Goal: Task Accomplishment & Management: Complete application form

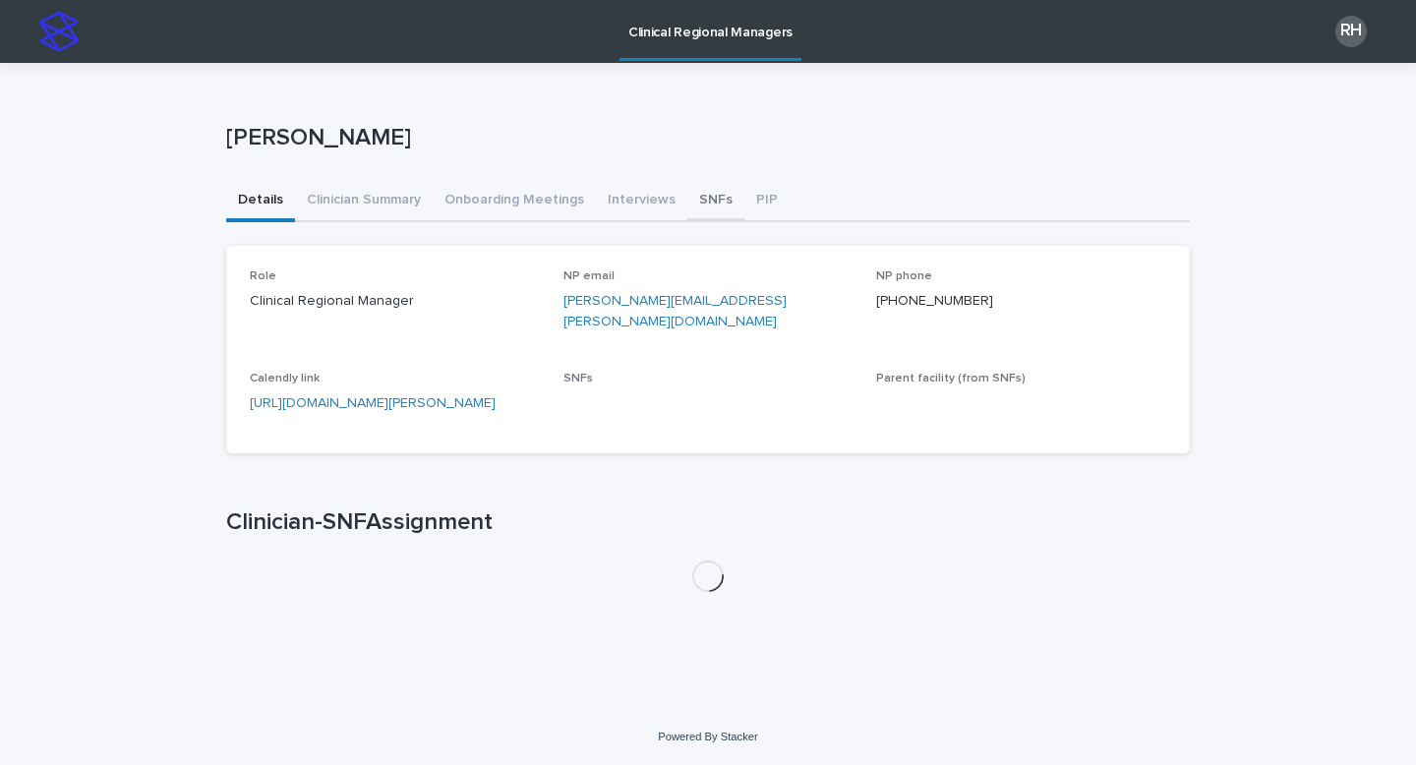
click at [714, 202] on button "SNFs" at bounding box center [715, 201] width 57 height 41
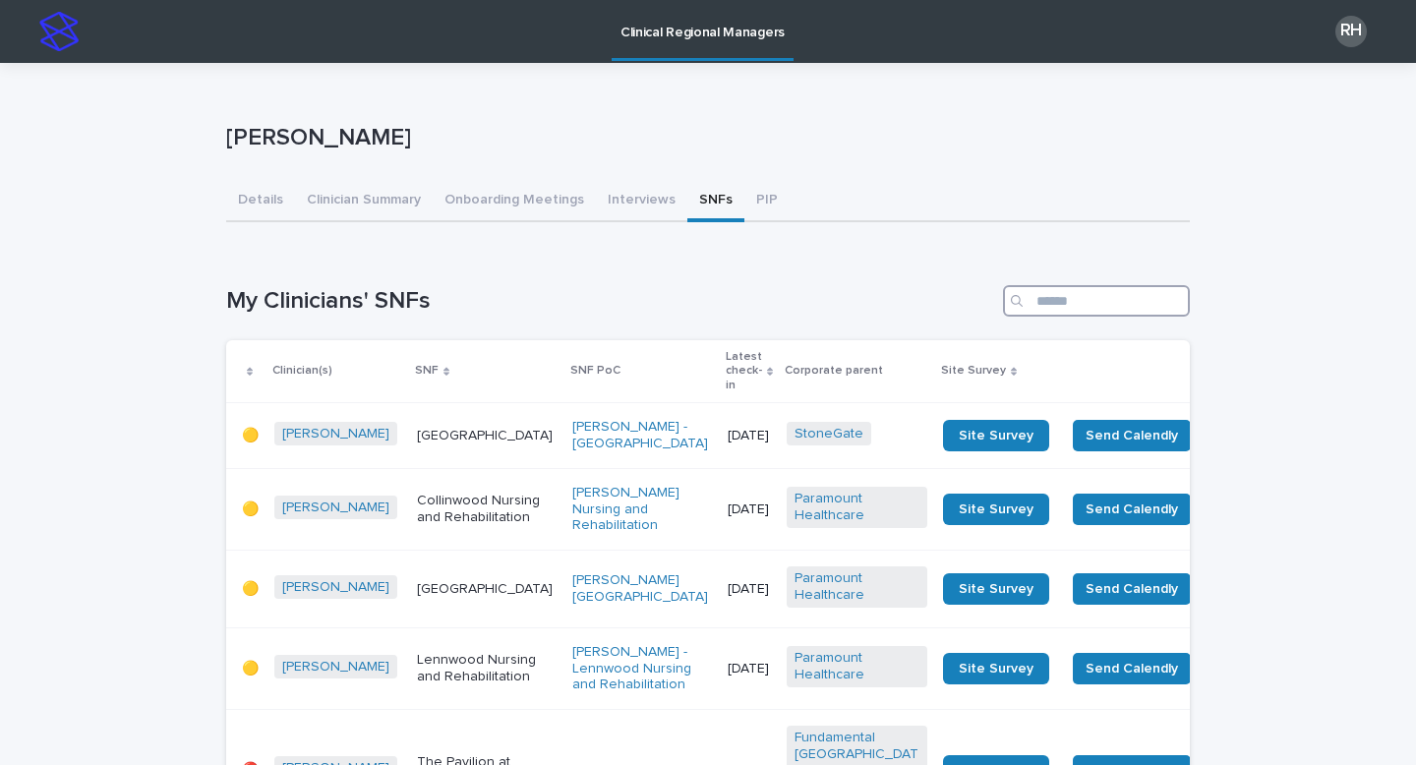
click at [1039, 299] on input "Search" at bounding box center [1096, 300] width 187 height 31
type input "****"
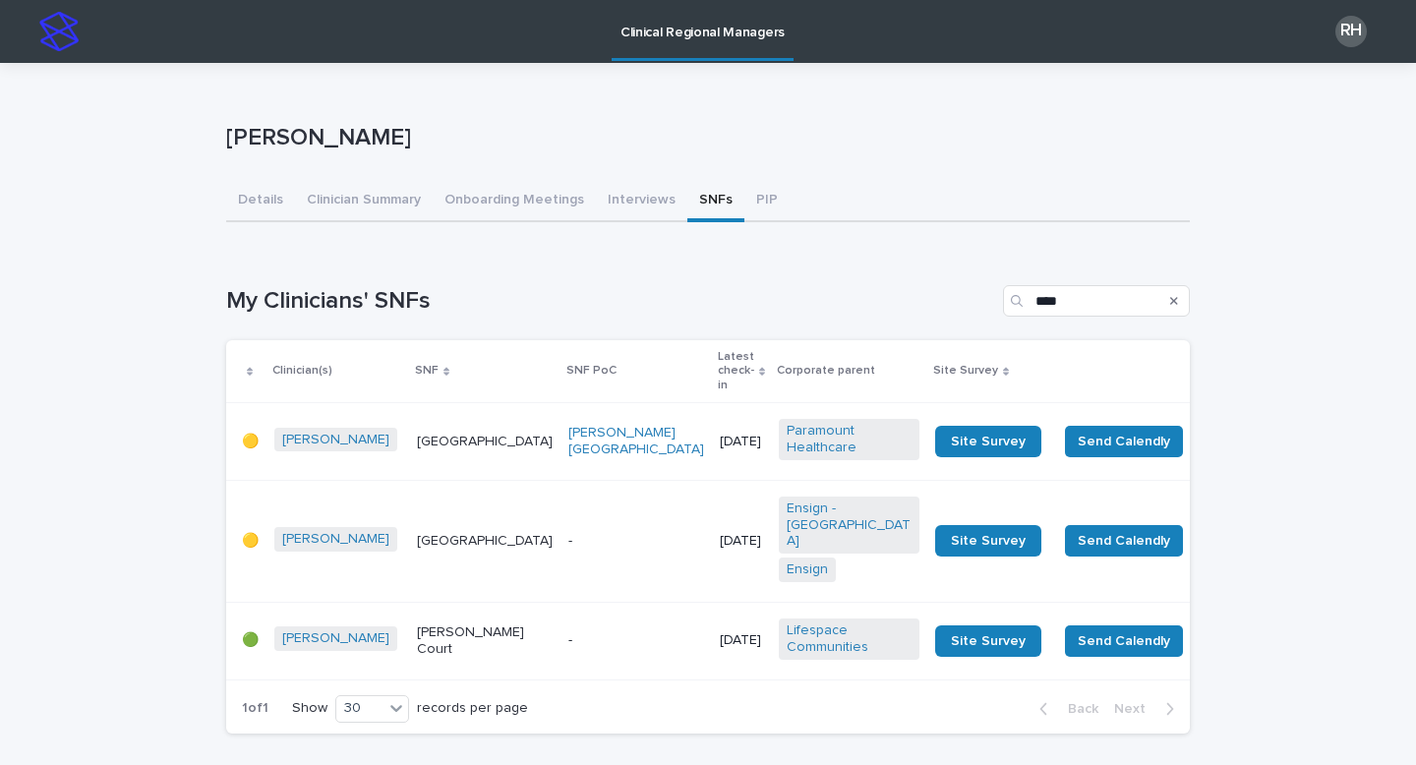
click at [720, 430] on div "[DATE]" at bounding box center [741, 440] width 43 height 21
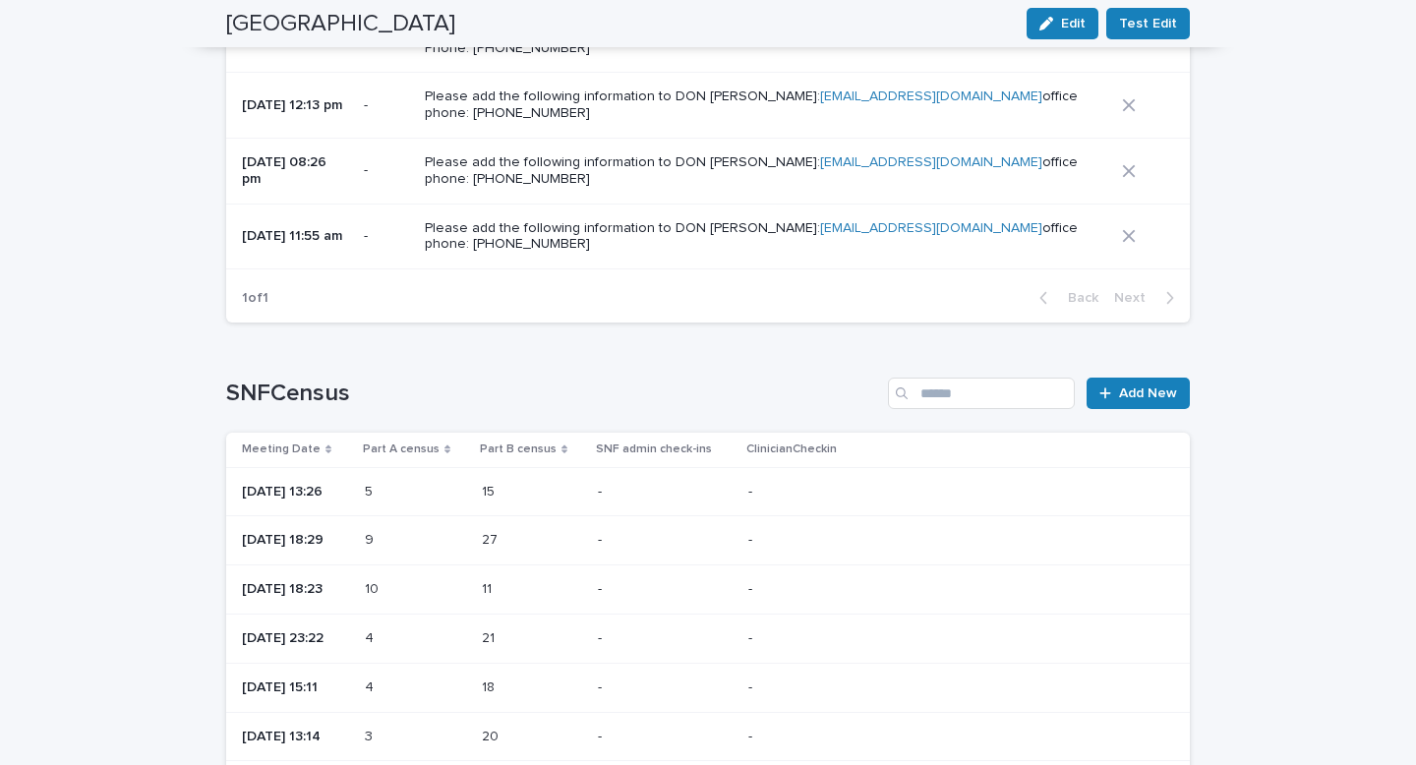
scroll to position [2257, 0]
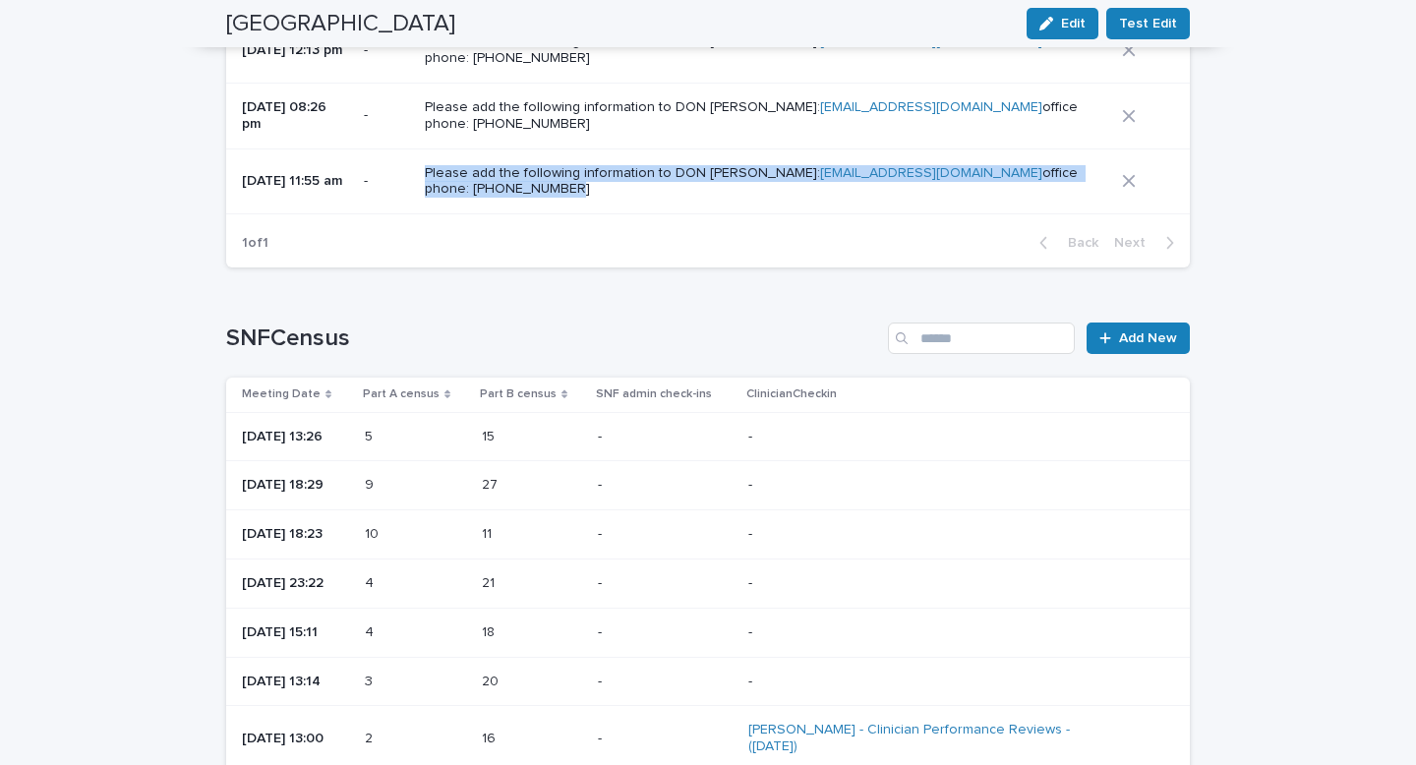
drag, startPoint x: 719, startPoint y: 410, endPoint x: 531, endPoint y: 368, distance: 192.5
click at [531, 214] on td "Please add the following information to DON [PERSON_NAME]: [EMAIL_ADDRESS][DOMA…" at bounding box center [765, 181] width 697 height 66
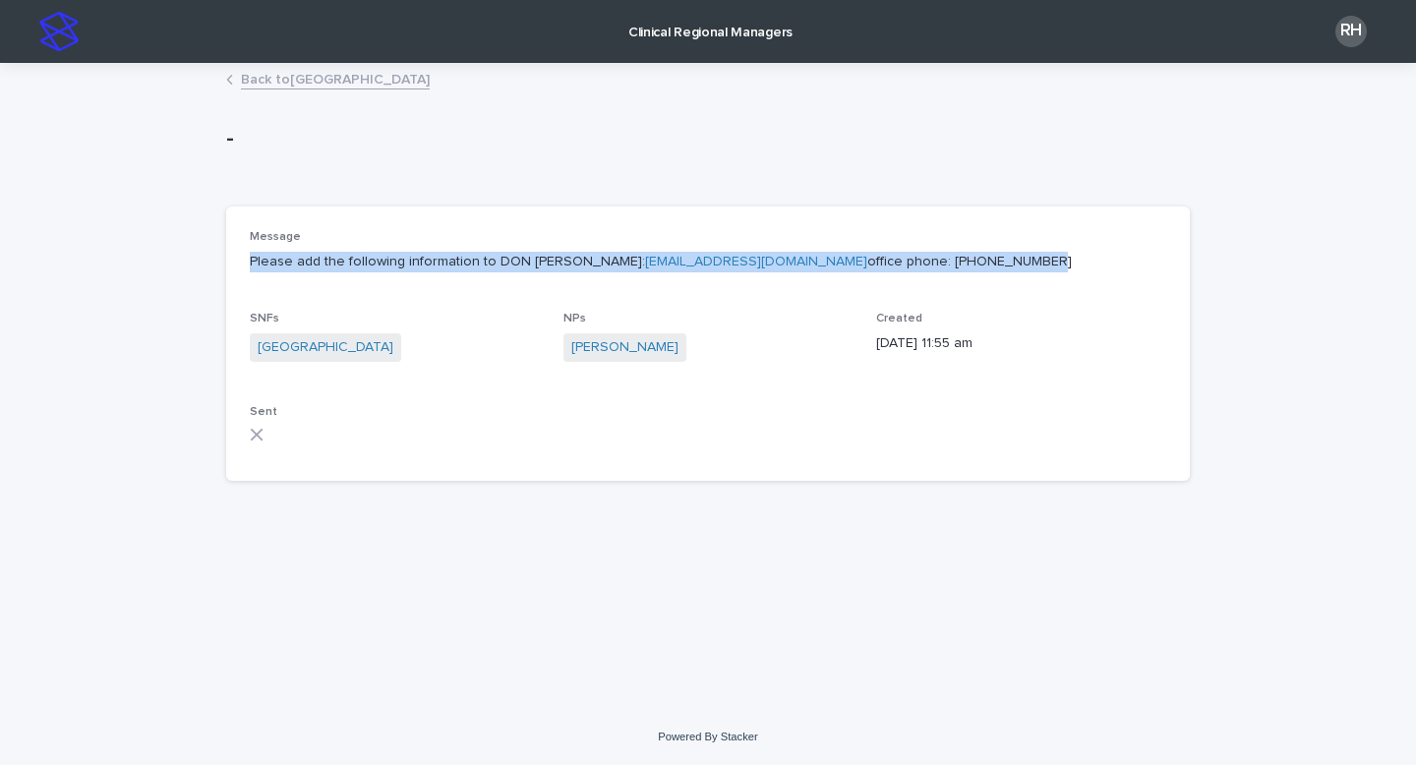
drag, startPoint x: 426, startPoint y: 305, endPoint x: 250, endPoint y: 263, distance: 181.0
click at [246, 262] on div "Message Please add the following information to DON [PERSON_NAME]: [PERSON_NAME…" at bounding box center [708, 344] width 964 height 274
copy p "Please add the following information to DON [PERSON_NAME]: [EMAIL_ADDRESS][DOMA…"
click at [307, 77] on link "Back to [GEOGRAPHIC_DATA]" at bounding box center [335, 78] width 189 height 23
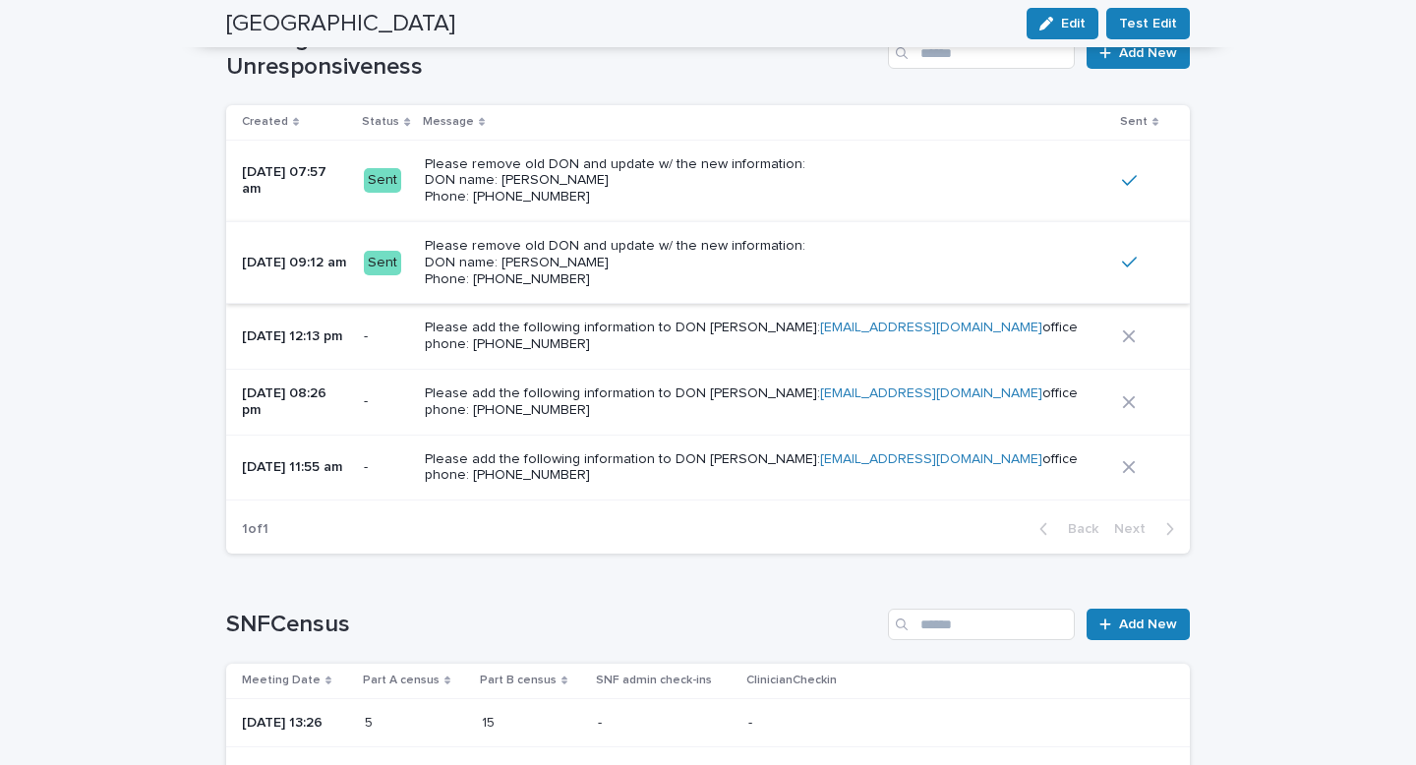
scroll to position [1958, 0]
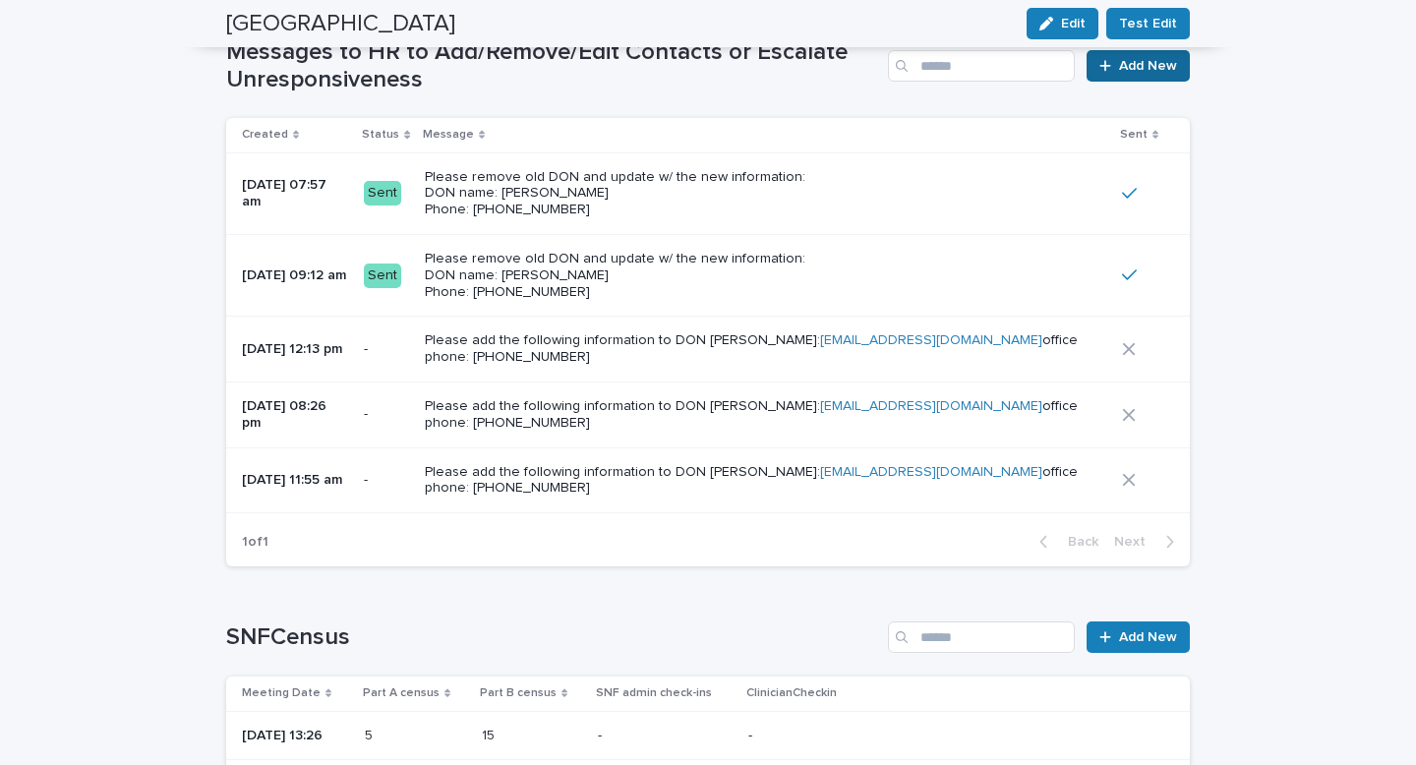
click at [1135, 73] on span "Add New" at bounding box center [1148, 66] width 58 height 14
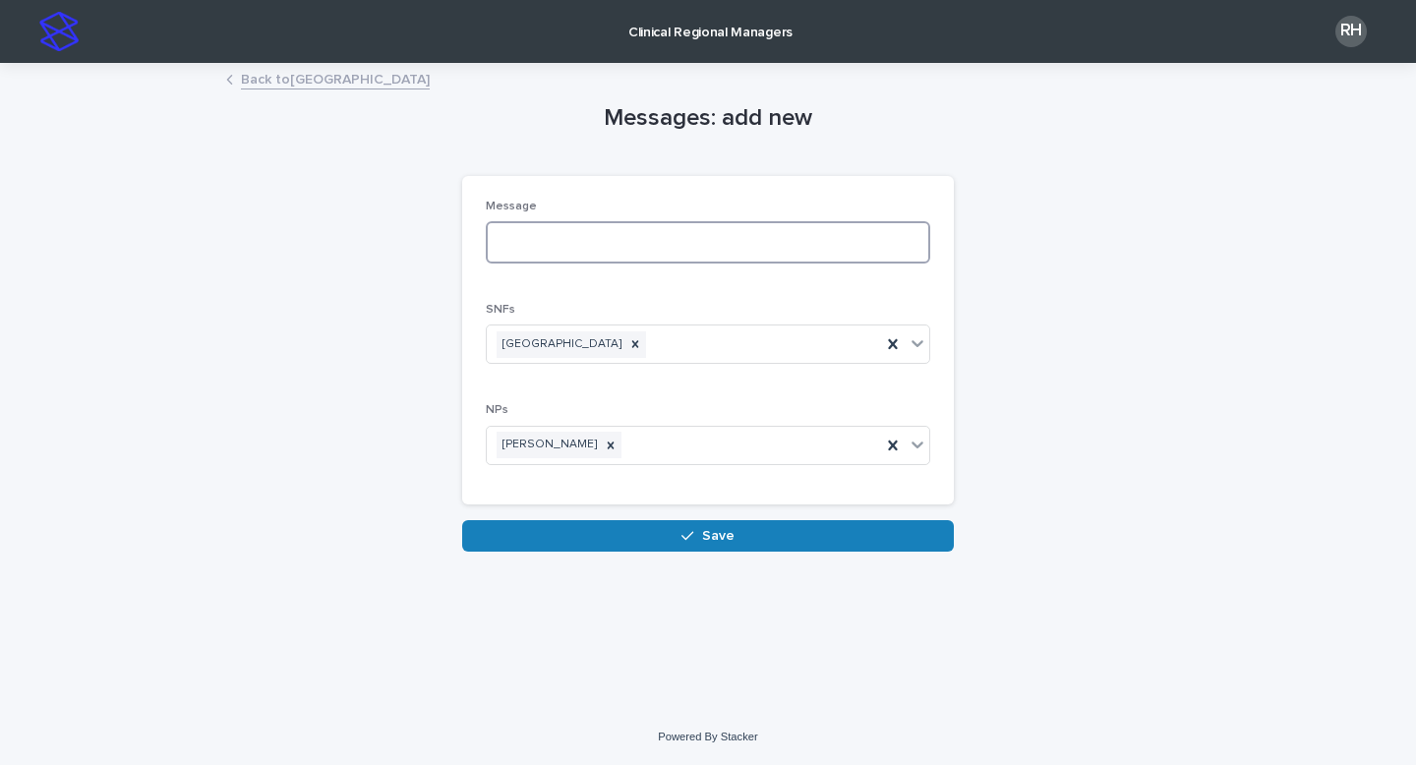
click at [521, 245] on textarea at bounding box center [708, 242] width 444 height 42
paste textarea "**********"
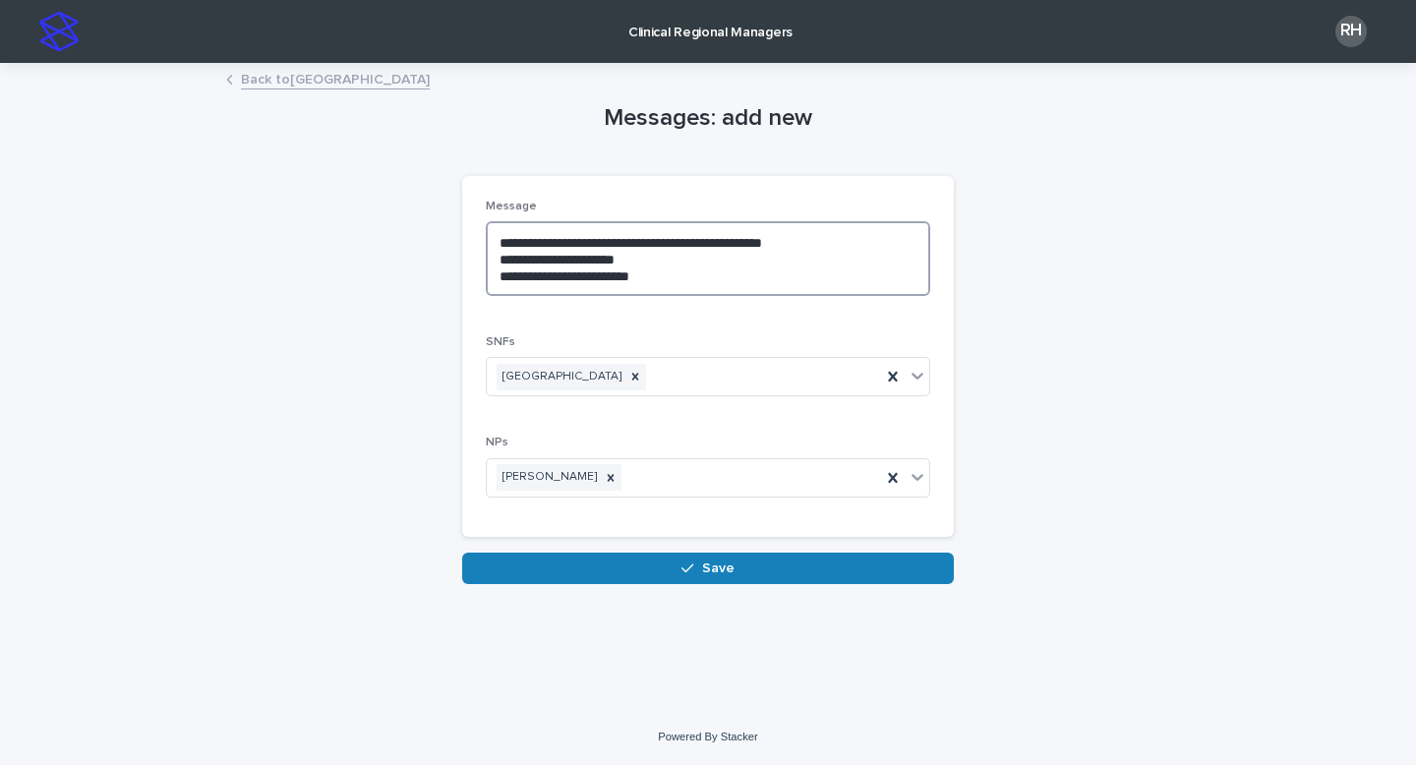
type textarea "**********"
click at [702, 571] on span "Save" at bounding box center [718, 569] width 32 height 14
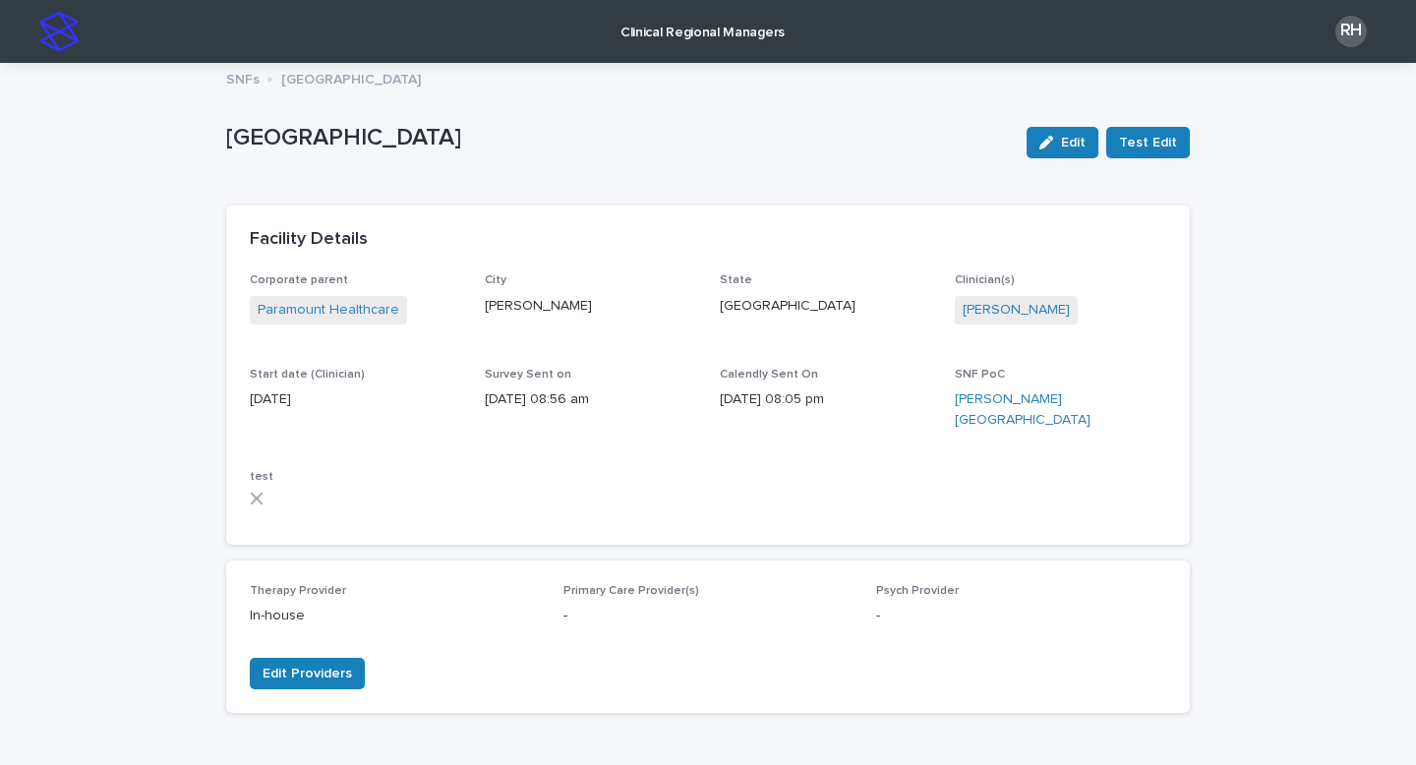
click at [655, 41] on link "Clinical Regional Managers" at bounding box center [703, 30] width 182 height 61
